Goal: Transaction & Acquisition: Purchase product/service

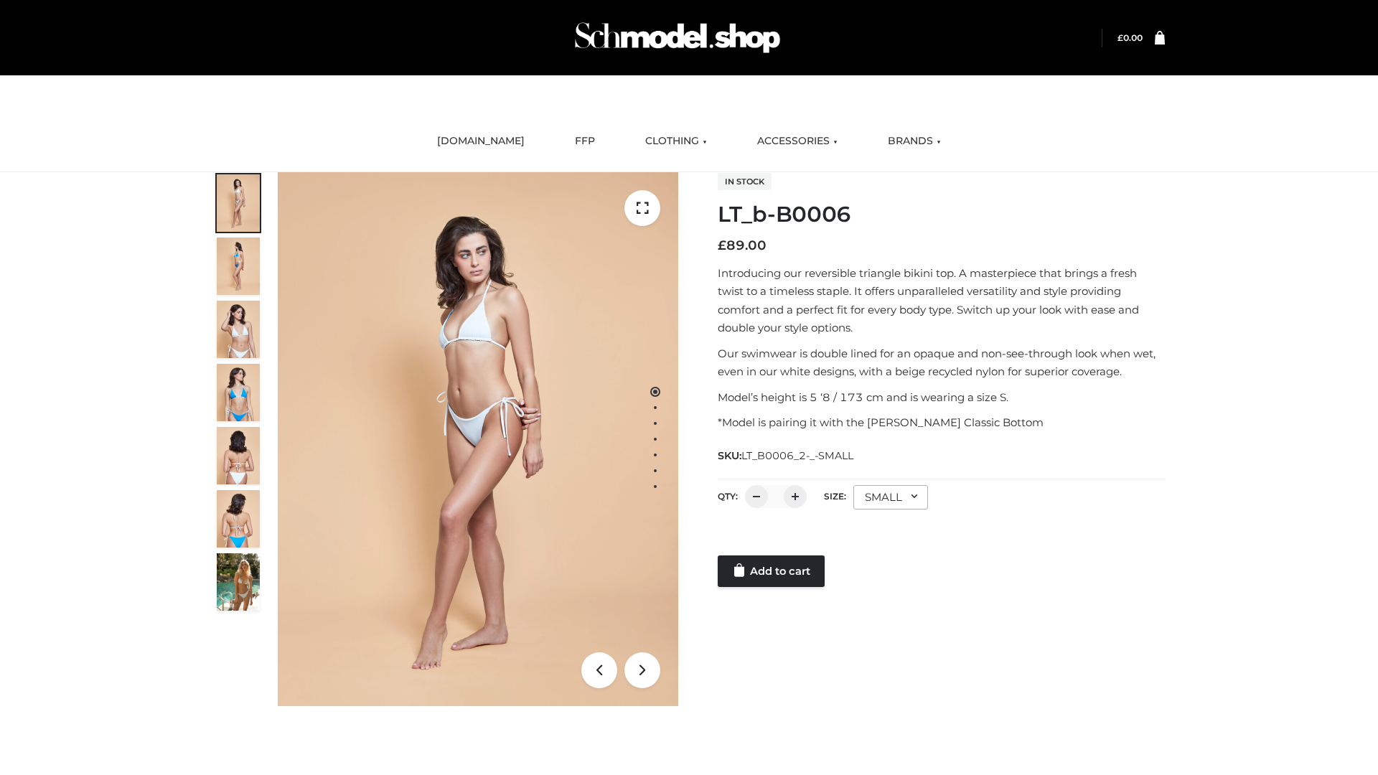
click at [772, 571] on link "Add to cart" at bounding box center [770, 571] width 107 height 32
